Goal: Check status: Check status

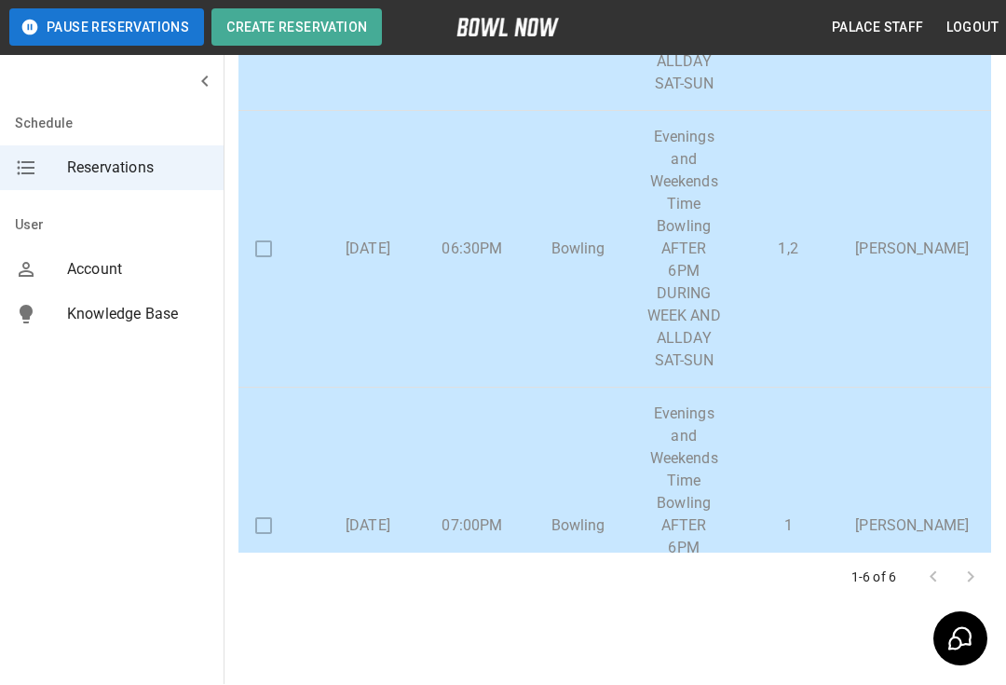
scroll to position [246, 27]
click at [170, 167] on span "Reservations" at bounding box center [138, 168] width 142 height 22
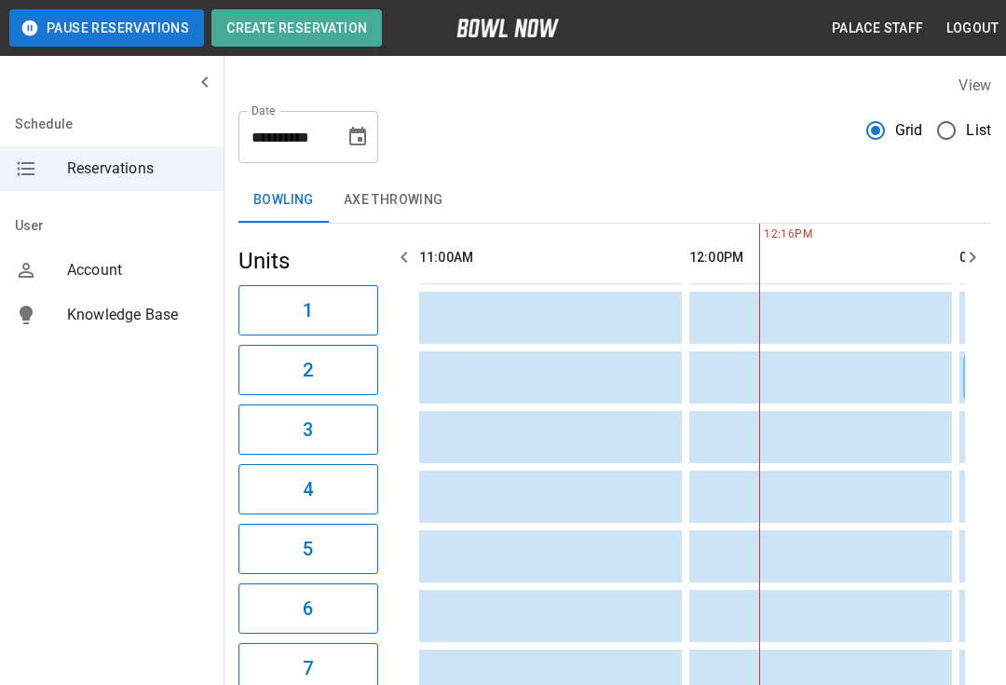
scroll to position [0, 270]
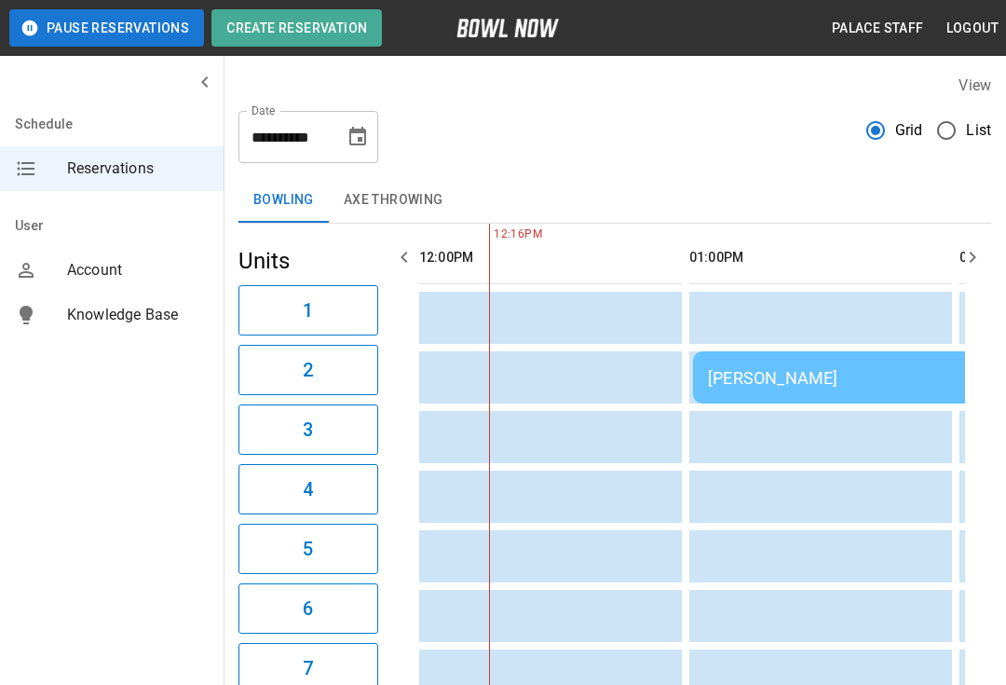
click at [871, 375] on div "[PERSON_NAME]" at bounding box center [961, 378] width 507 height 20
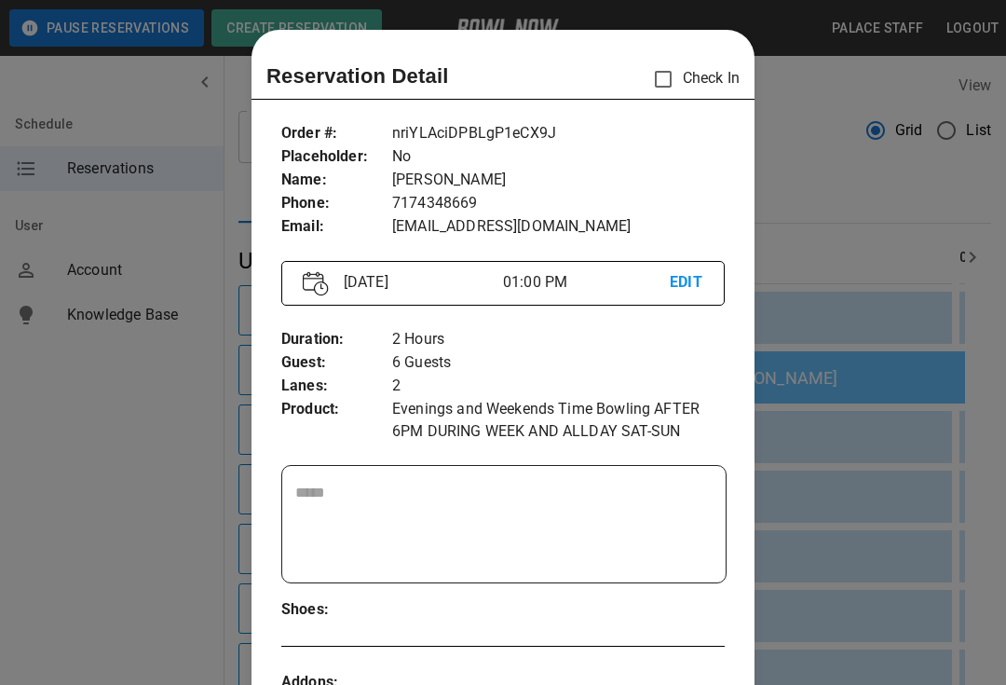
scroll to position [30, 0]
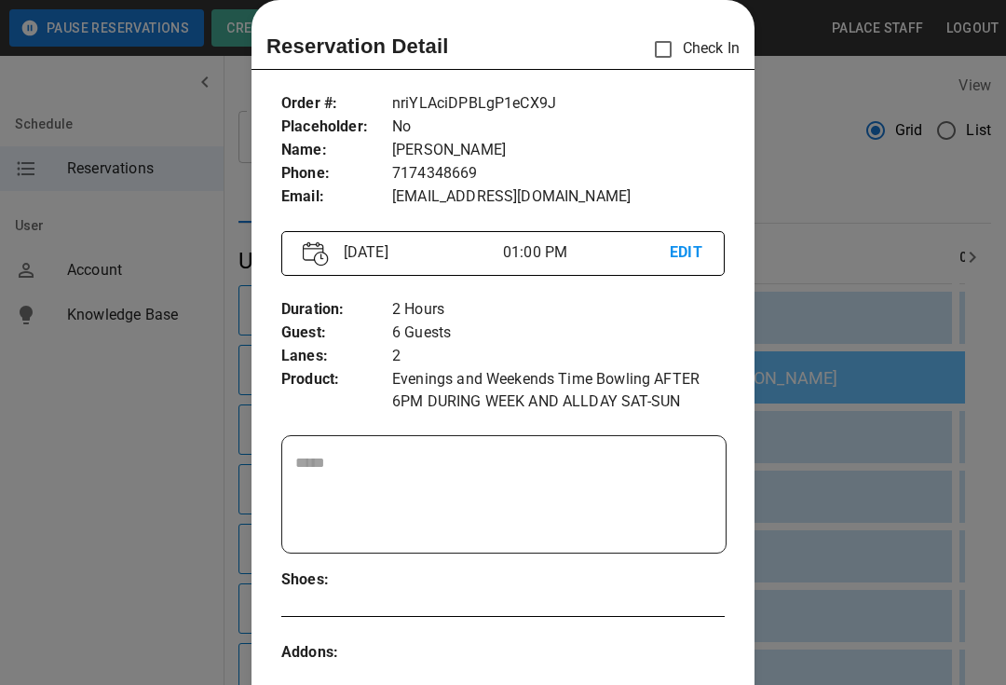
click at [812, 164] on div at bounding box center [503, 342] width 1006 height 685
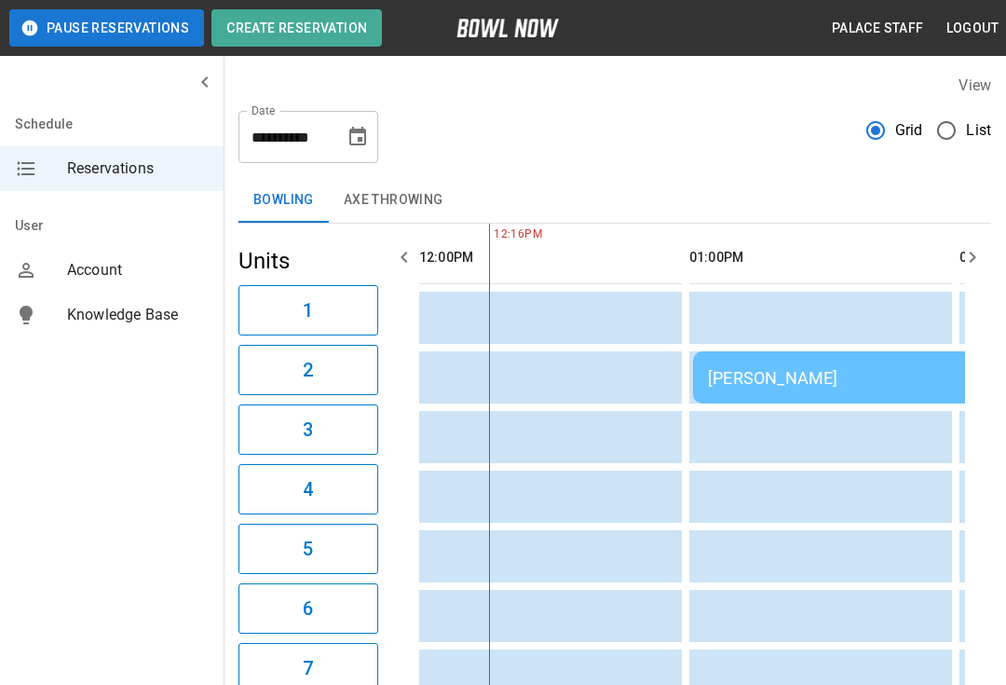
click at [794, 78] on div "View" at bounding box center [614, 85] width 753 height 21
click at [866, 368] on div "[PERSON_NAME]" at bounding box center [961, 378] width 507 height 20
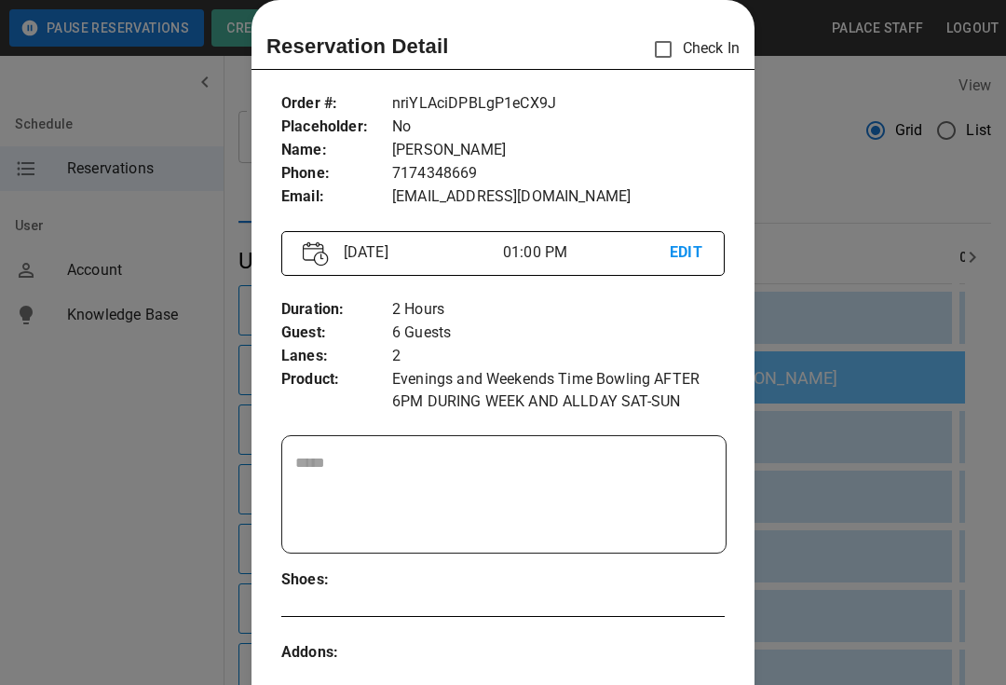
click at [857, 394] on div at bounding box center [503, 342] width 1006 height 685
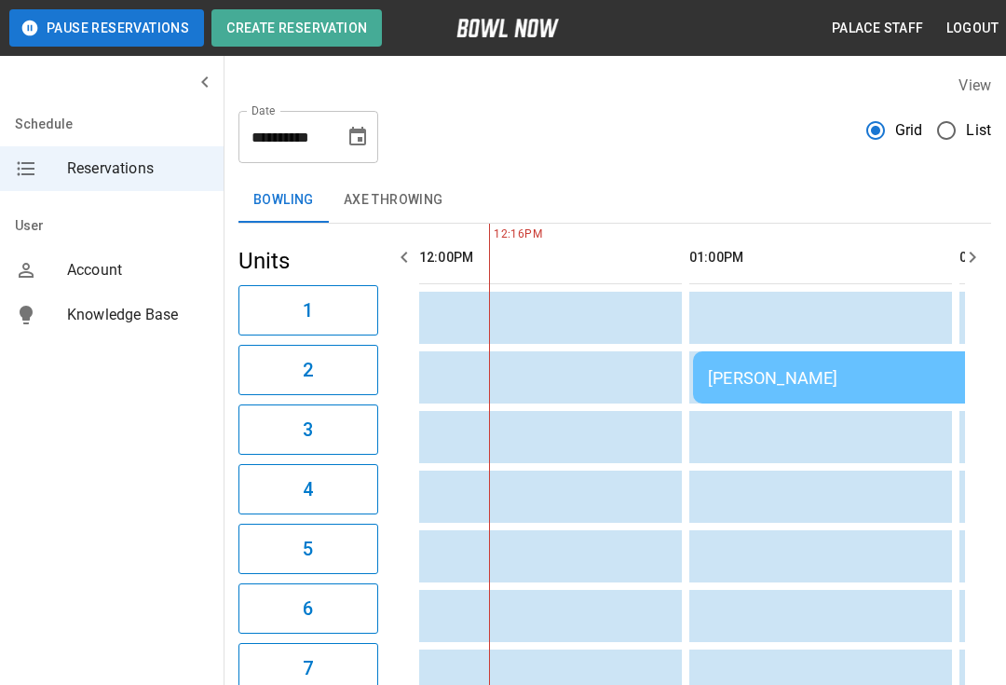
click at [816, 382] on div "[PERSON_NAME]" at bounding box center [961, 378] width 507 height 20
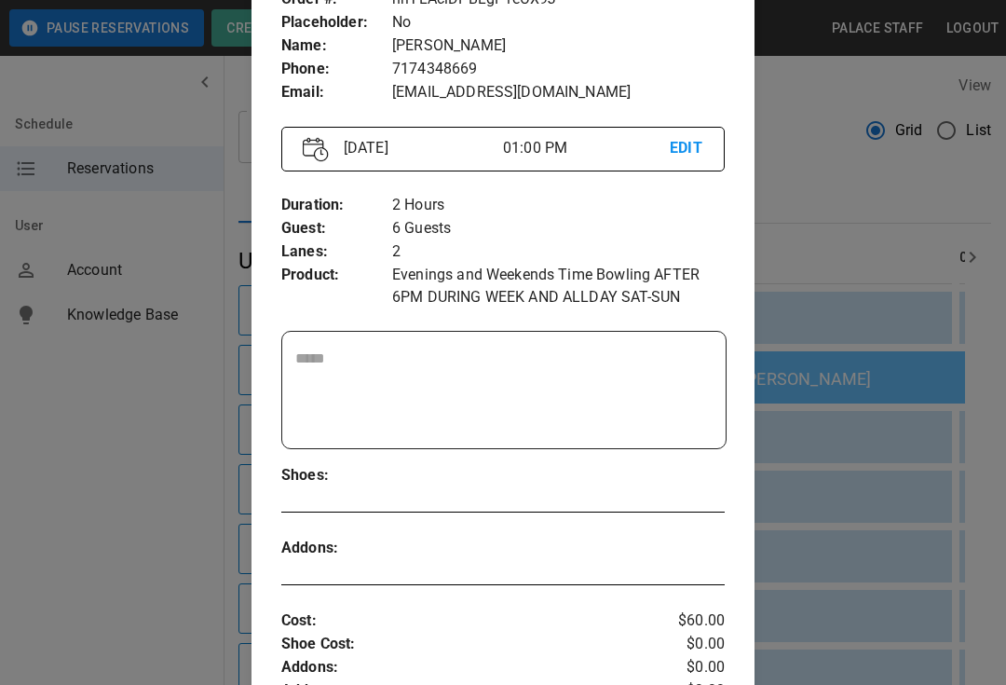
scroll to position [133, 0]
click at [838, 169] on div at bounding box center [503, 342] width 1006 height 685
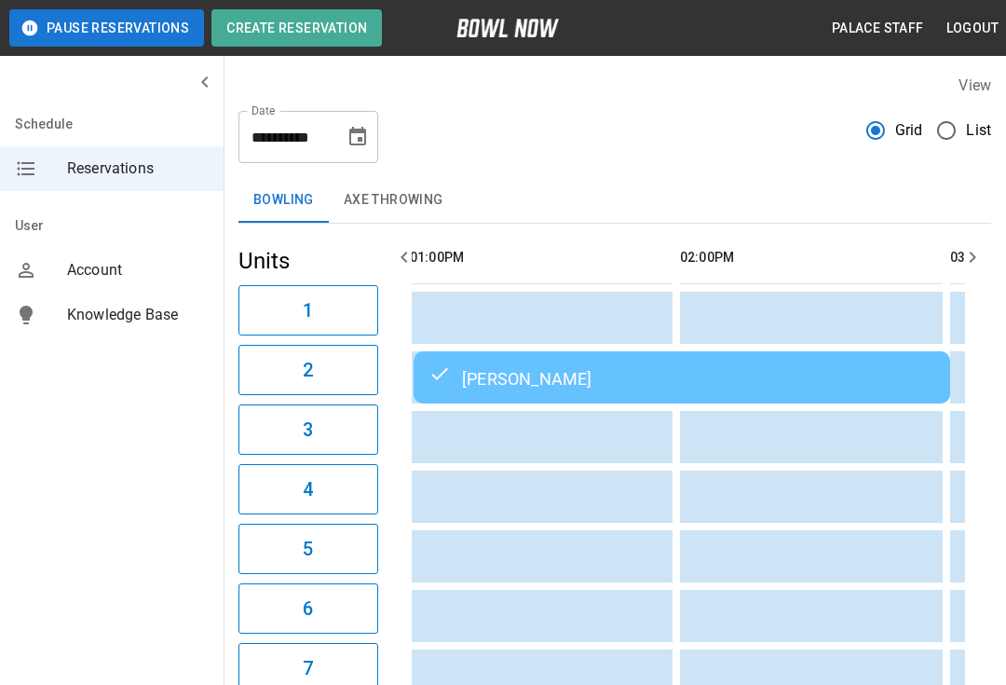
scroll to position [0, 0]
